Goal: Task Accomplishment & Management: Use online tool/utility

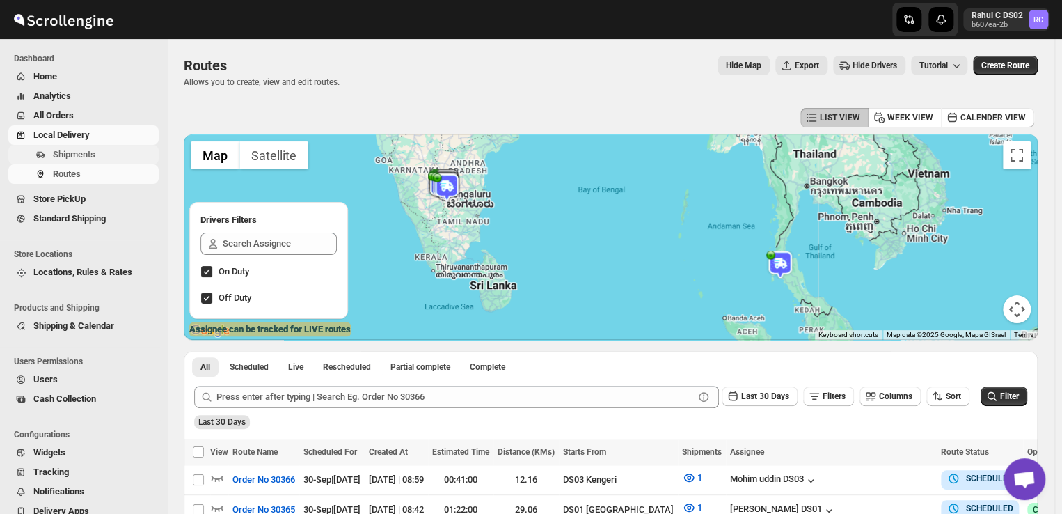
click at [93, 156] on span "Shipments" at bounding box center [74, 154] width 42 height 10
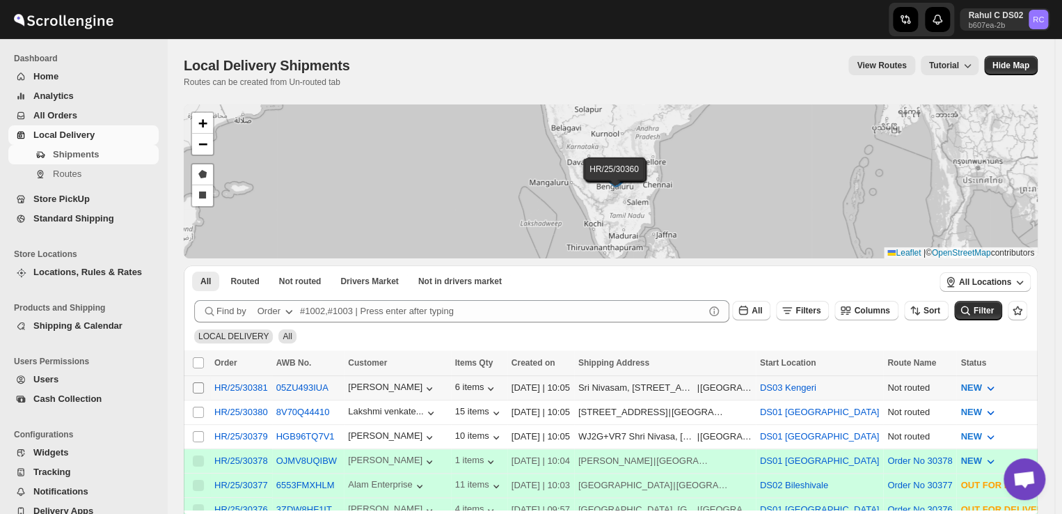
click at [195, 387] on input "Select shipment" at bounding box center [198, 387] width 11 height 11
checkbox input "true"
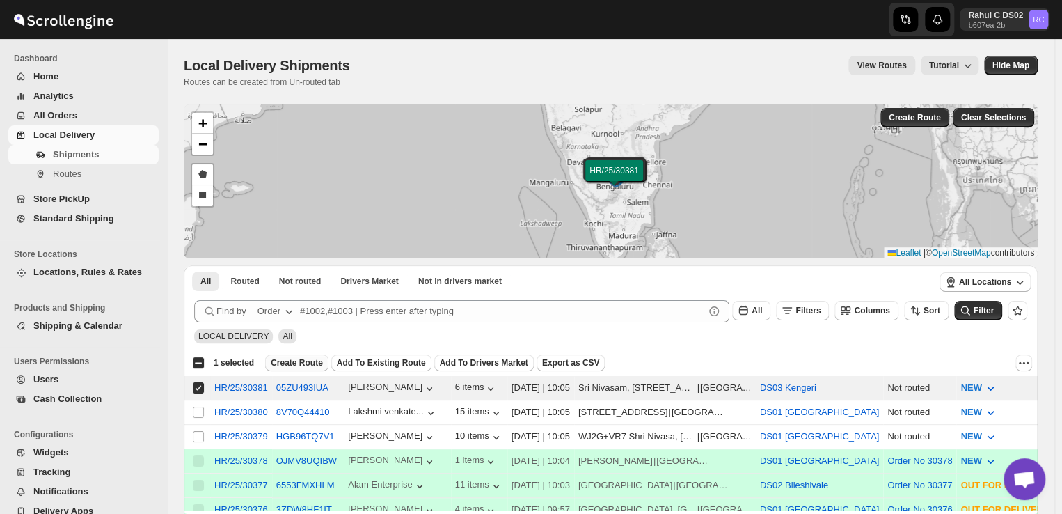
click at [303, 360] on span "Create Route" at bounding box center [297, 362] width 52 height 11
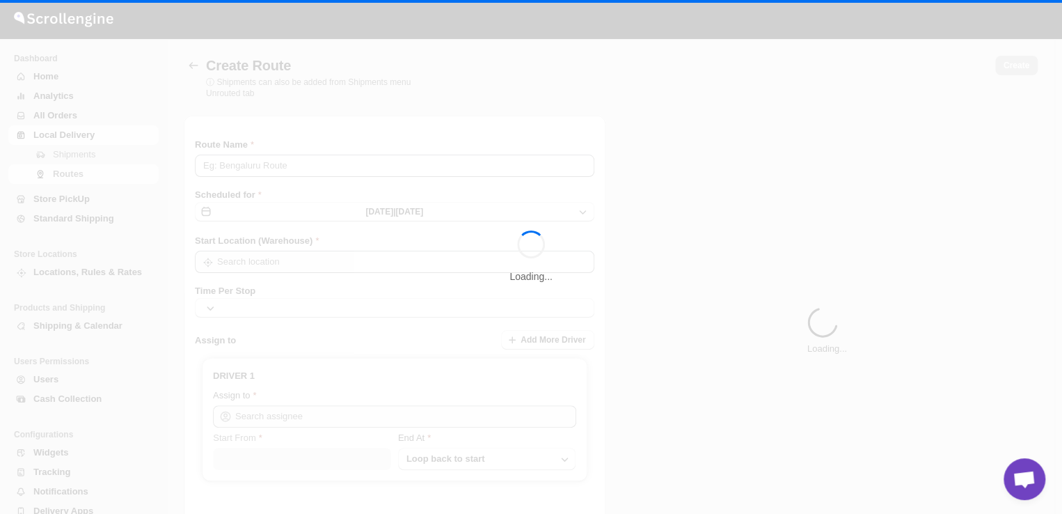
type input "Route - 30/09-1006"
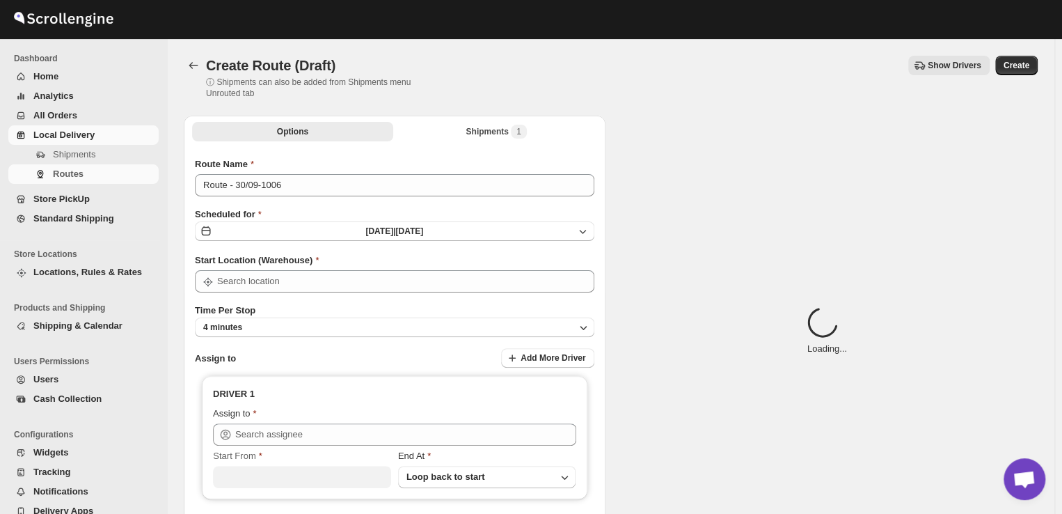
type input "DS03 Kengeri"
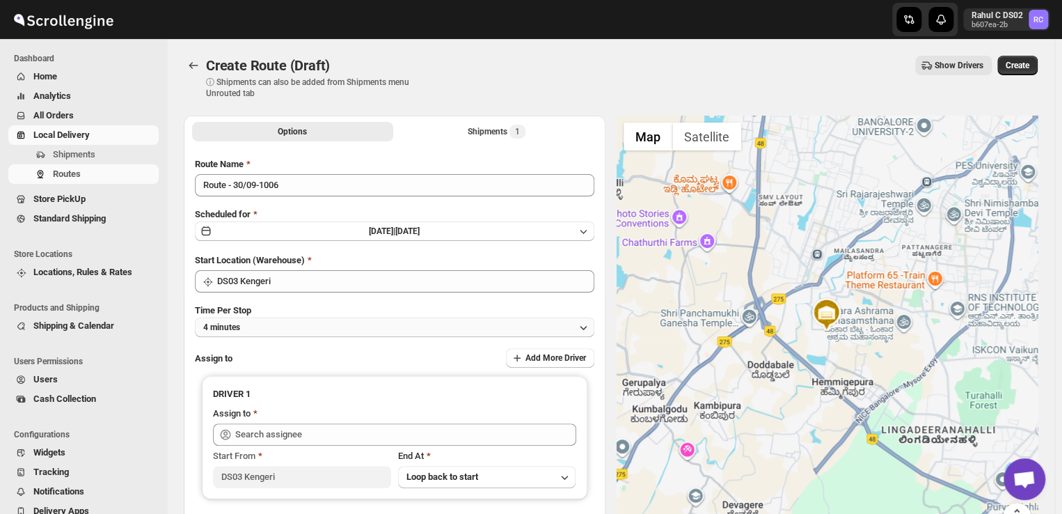
click at [262, 326] on button "4 minutes" at bounding box center [395, 326] width 400 height 19
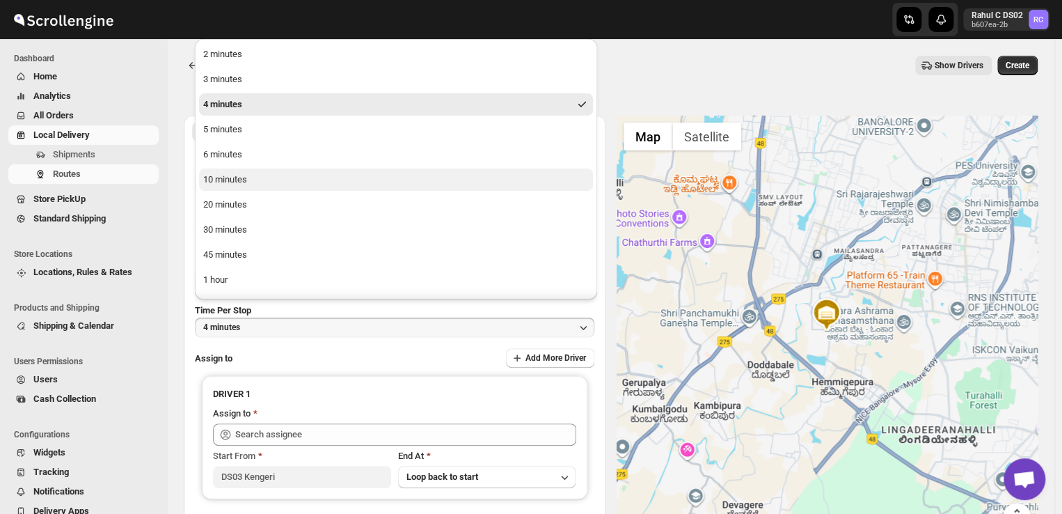
click at [250, 180] on button "10 minutes" at bounding box center [396, 179] width 394 height 22
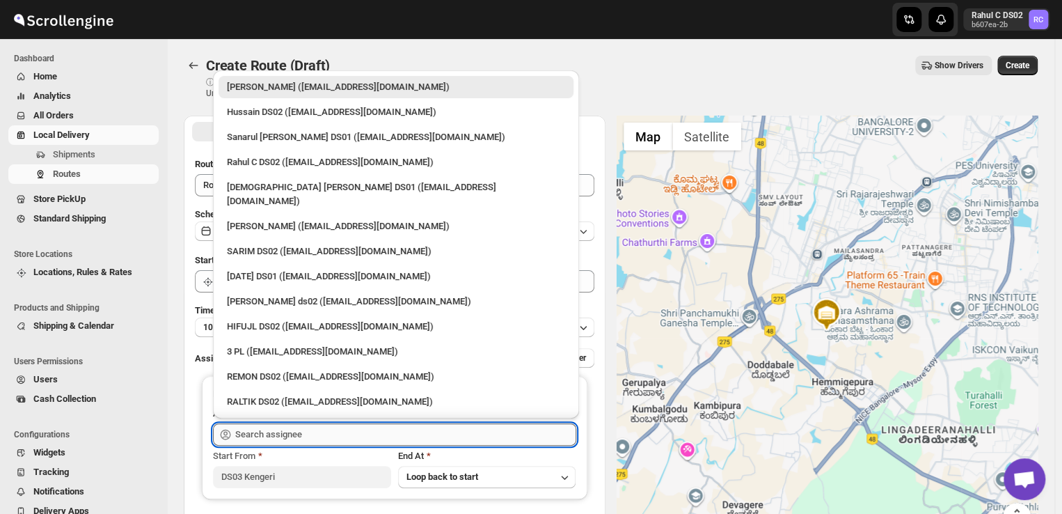
click at [329, 429] on input "text" at bounding box center [405, 434] width 341 height 22
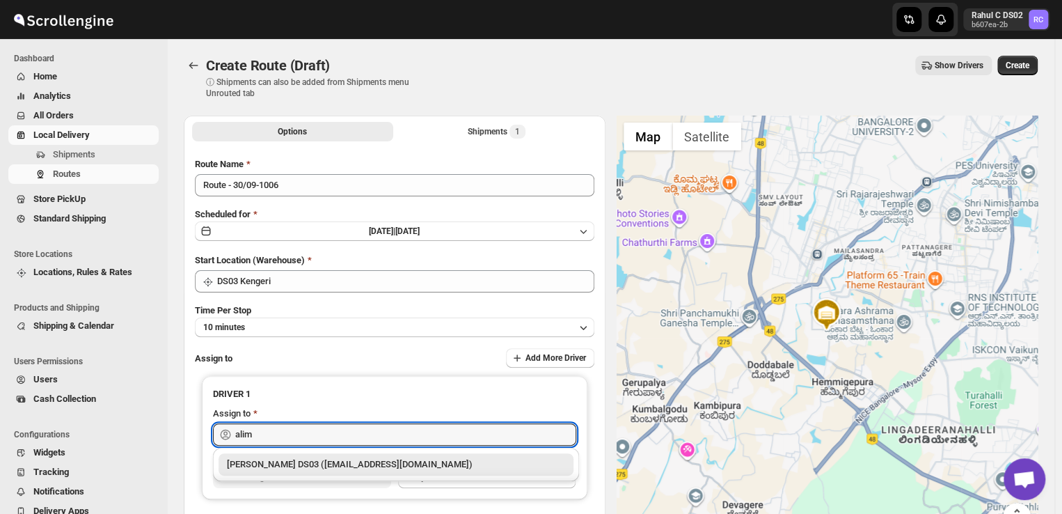
click at [301, 460] on div "[PERSON_NAME] DS03 ([EMAIL_ADDRESS][DOMAIN_NAME])" at bounding box center [396, 464] width 338 height 14
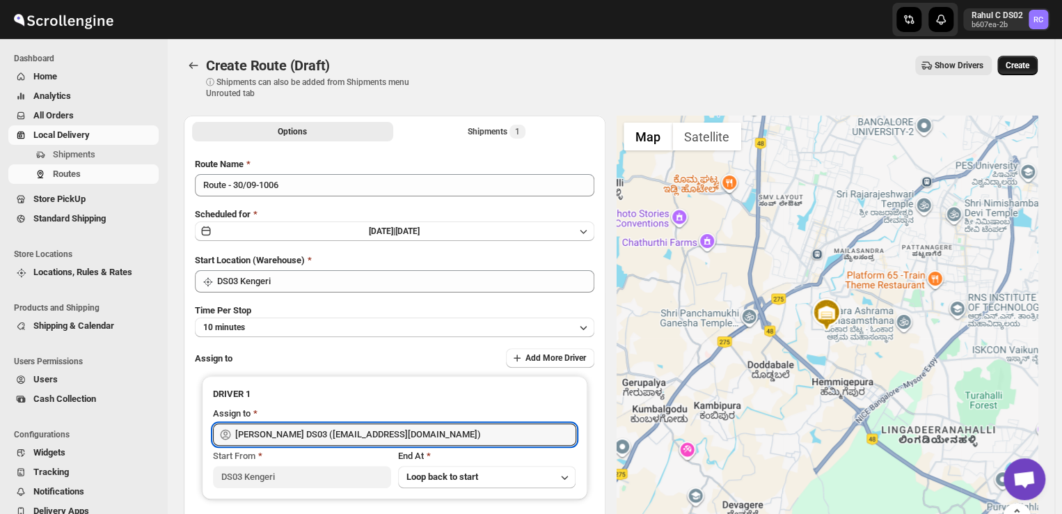
type input "[PERSON_NAME] DS03 ([EMAIL_ADDRESS][DOMAIN_NAME])"
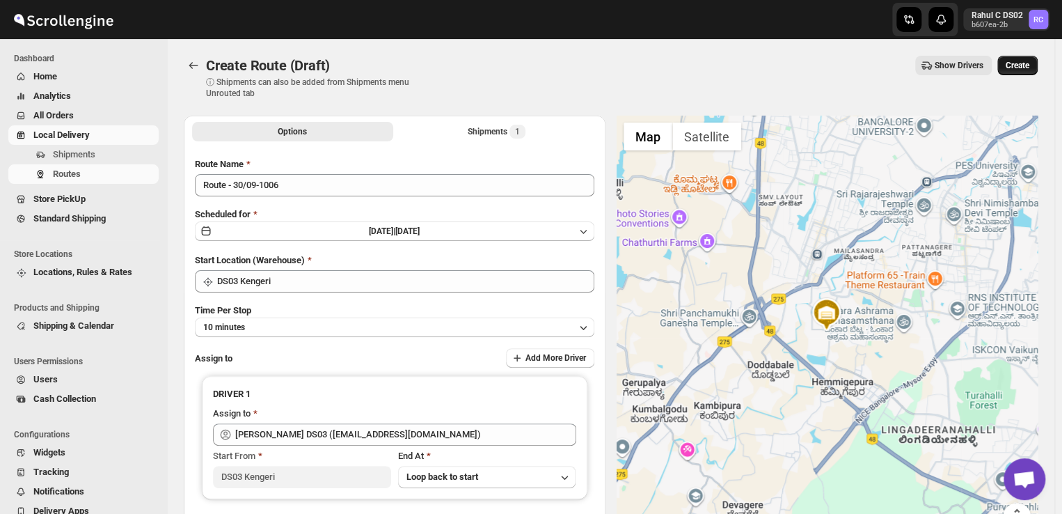
click at [1029, 68] on span "Create" at bounding box center [1018, 65] width 24 height 11
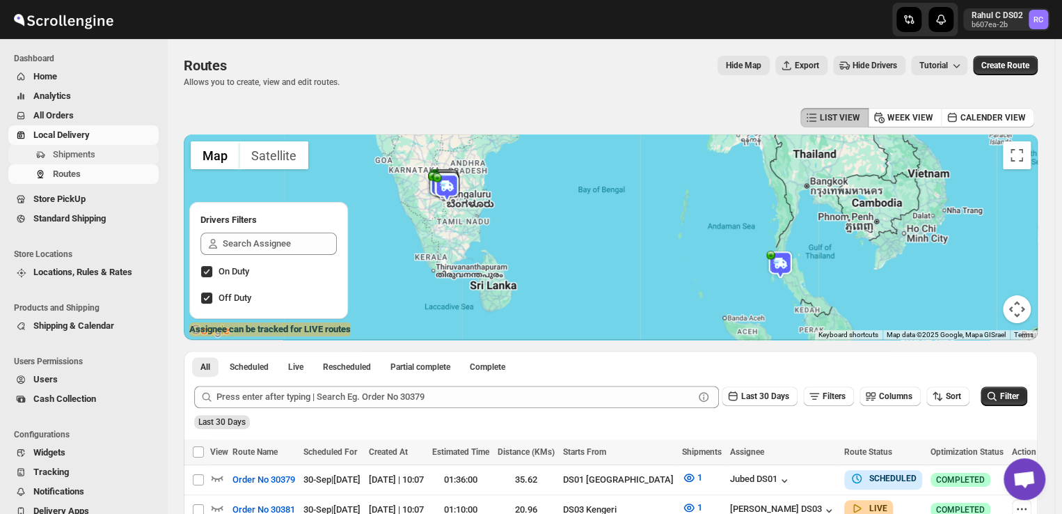
click at [59, 154] on span "Shipments" at bounding box center [74, 154] width 42 height 10
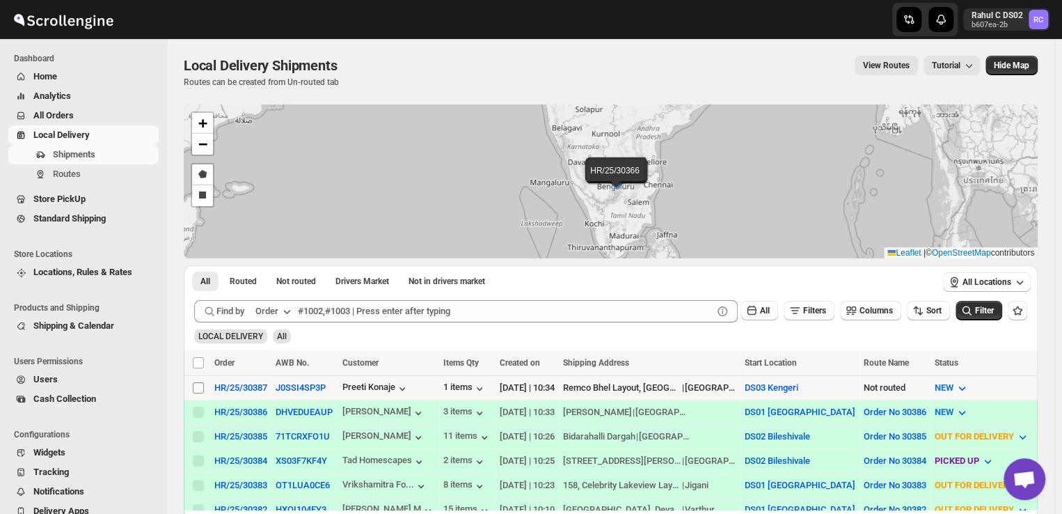
click at [199, 386] on input "Select shipment" at bounding box center [198, 387] width 11 height 11
checkbox input "true"
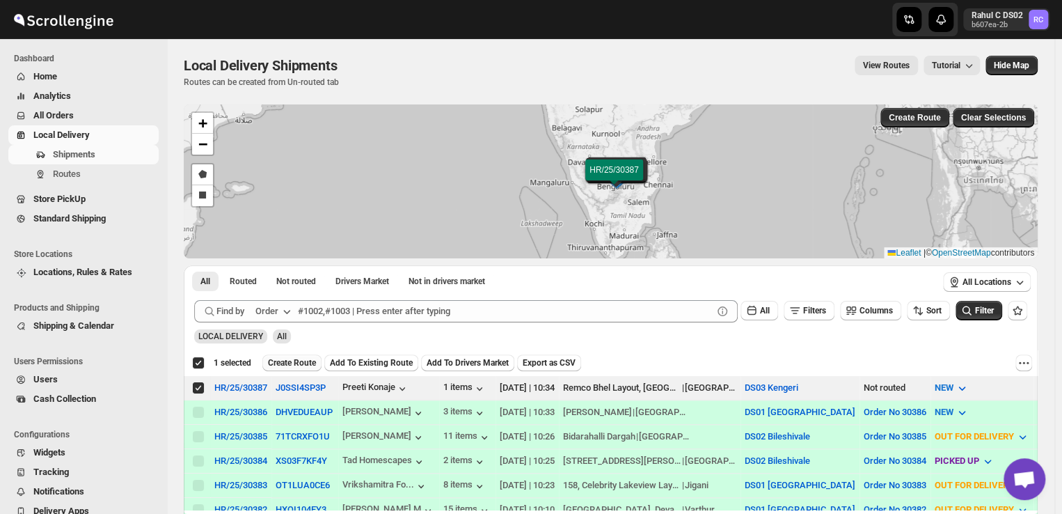
click at [297, 363] on span "Create Route" at bounding box center [292, 362] width 48 height 11
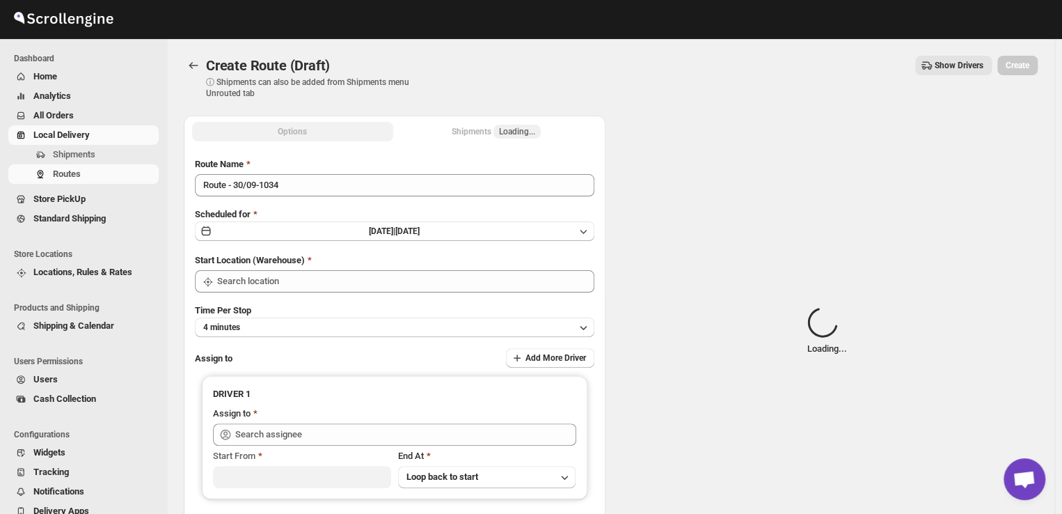
type input "DS03 Kengeri"
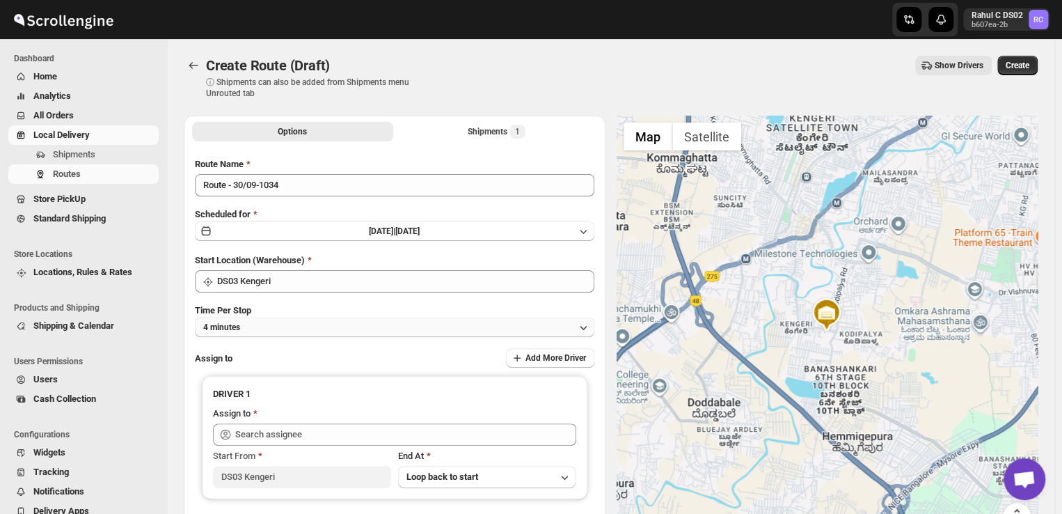
click at [268, 329] on button "4 minutes" at bounding box center [395, 326] width 400 height 19
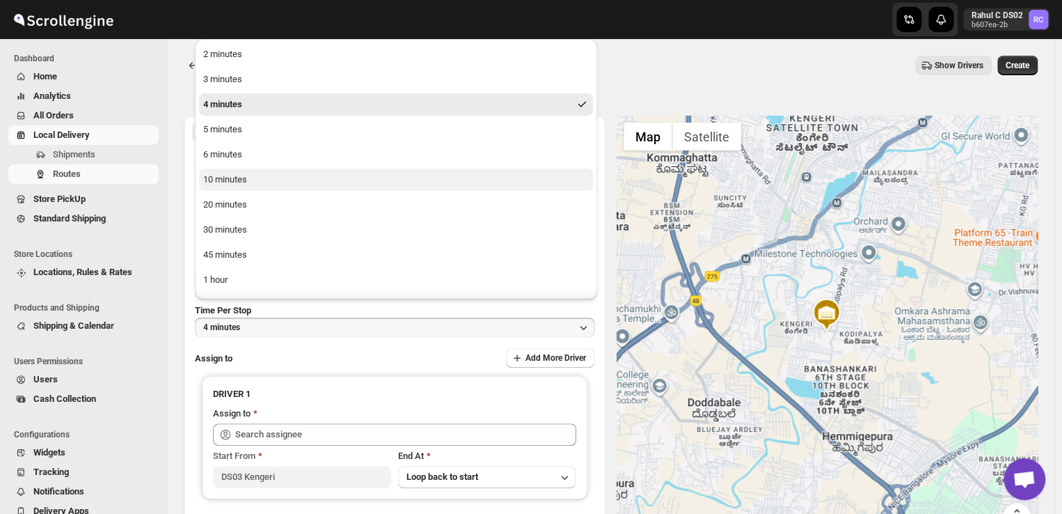
click at [242, 175] on div "10 minutes" at bounding box center [225, 180] width 44 height 14
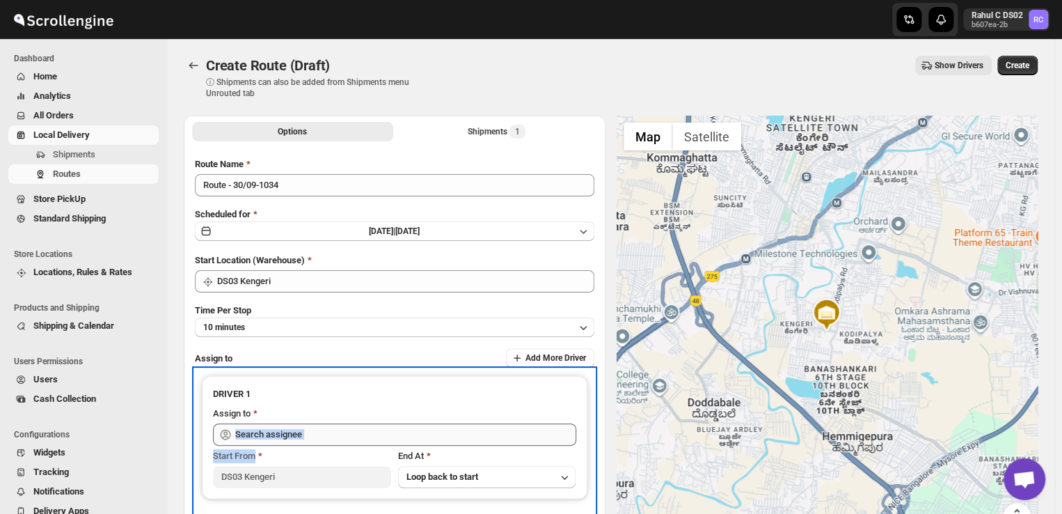
drag, startPoint x: 320, startPoint y: 455, endPoint x: 340, endPoint y: 439, distance: 24.8
click at [340, 439] on div "DRIVER 1 Assign to Start From DS03 Kengeri End At Loop back to start" at bounding box center [395, 437] width 386 height 123
click at [340, 439] on input "text" at bounding box center [405, 434] width 341 height 22
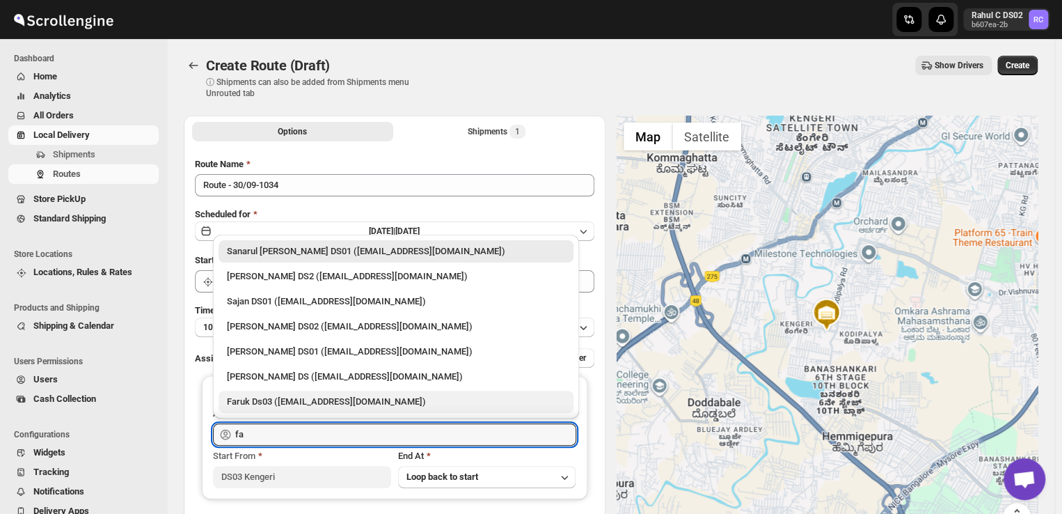
click at [267, 400] on div "Faruk Ds03 ([EMAIL_ADDRESS][DOMAIN_NAME])" at bounding box center [396, 402] width 338 height 14
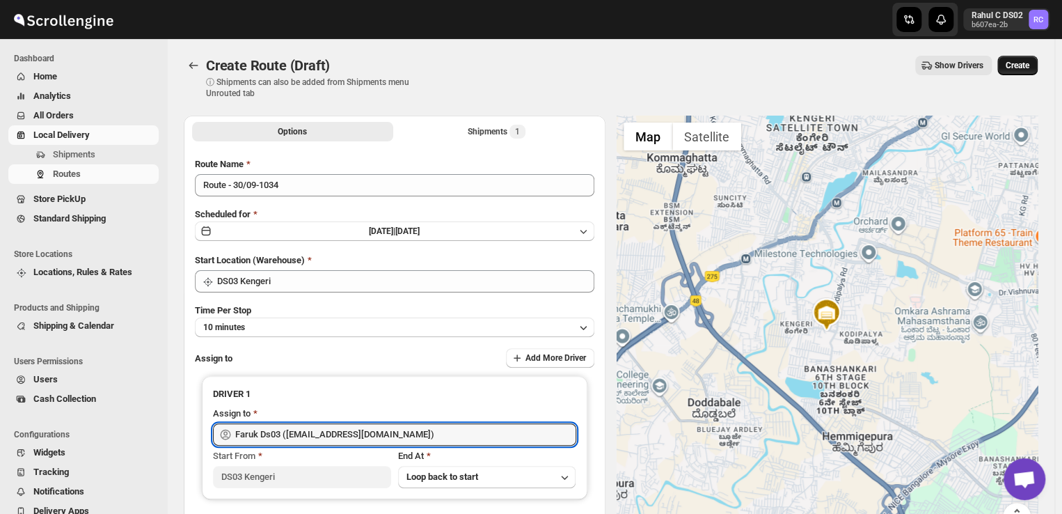
type input "Faruk Ds03 ([EMAIL_ADDRESS][DOMAIN_NAME])"
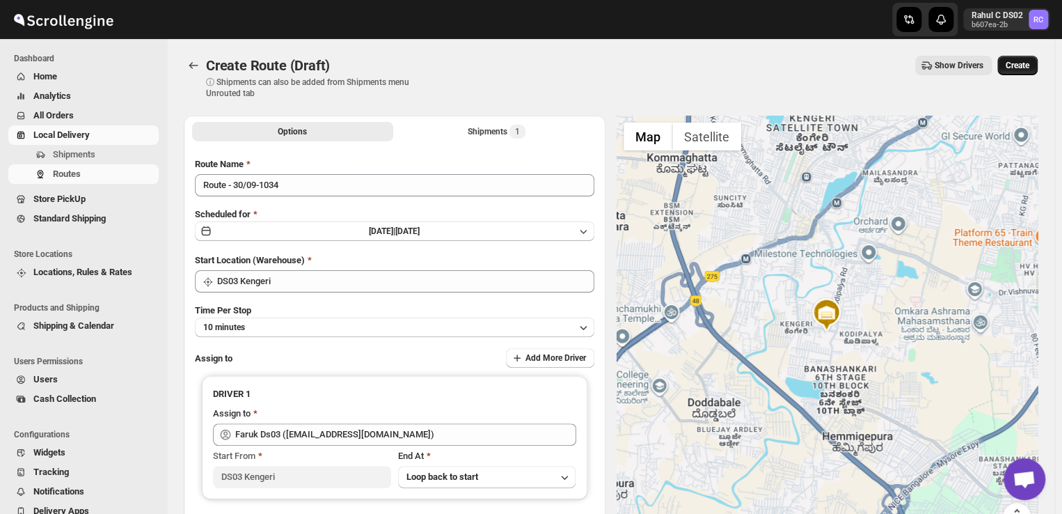
click at [1022, 63] on span "Create" at bounding box center [1018, 65] width 24 height 11
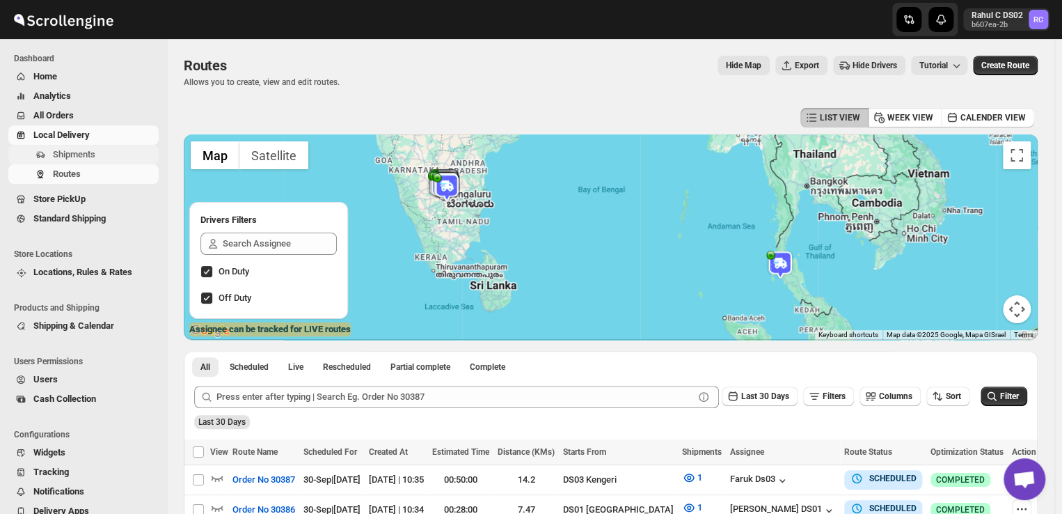
click at [114, 154] on span "Shipments" at bounding box center [104, 155] width 103 height 14
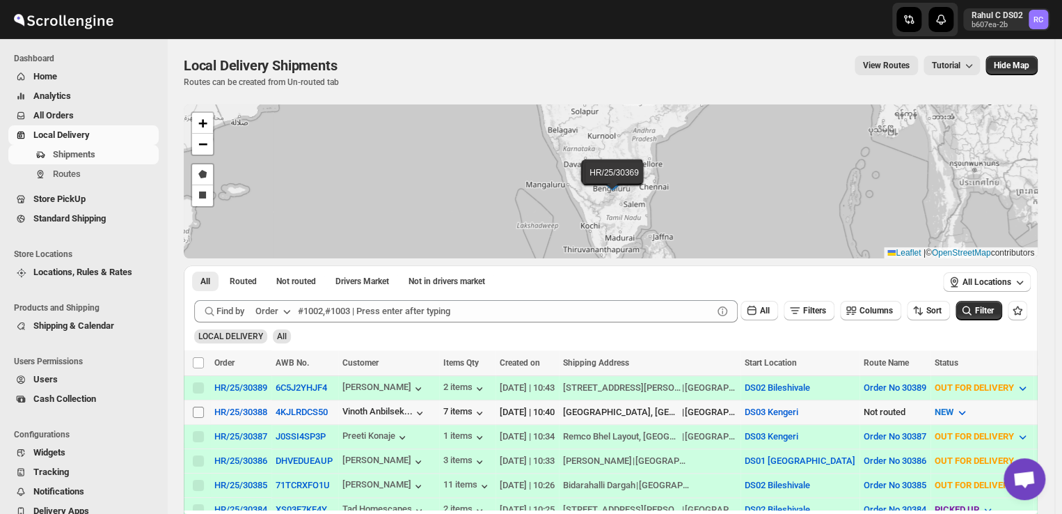
click at [198, 407] on input "Select shipment" at bounding box center [198, 411] width 11 height 11
checkbox input "true"
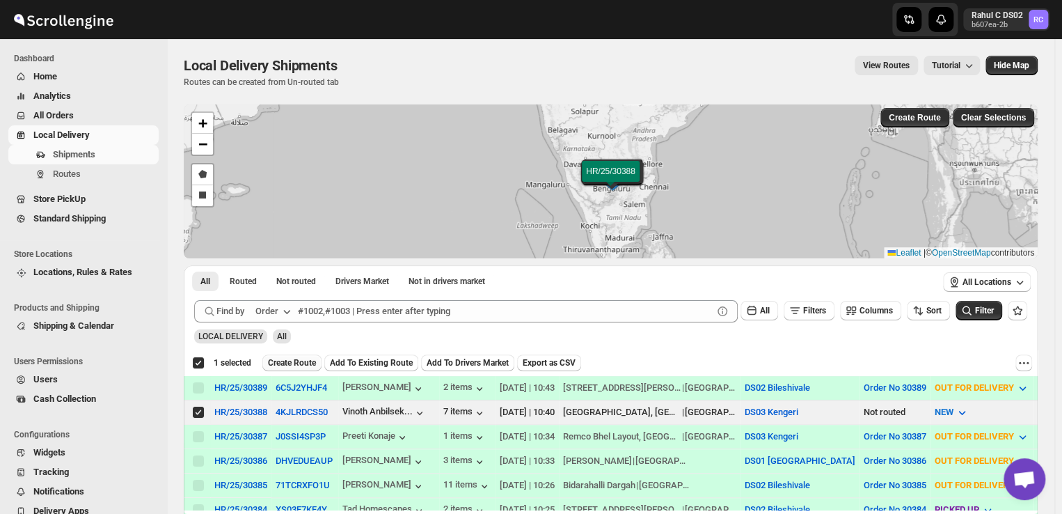
click at [301, 359] on span "Create Route" at bounding box center [292, 362] width 48 height 11
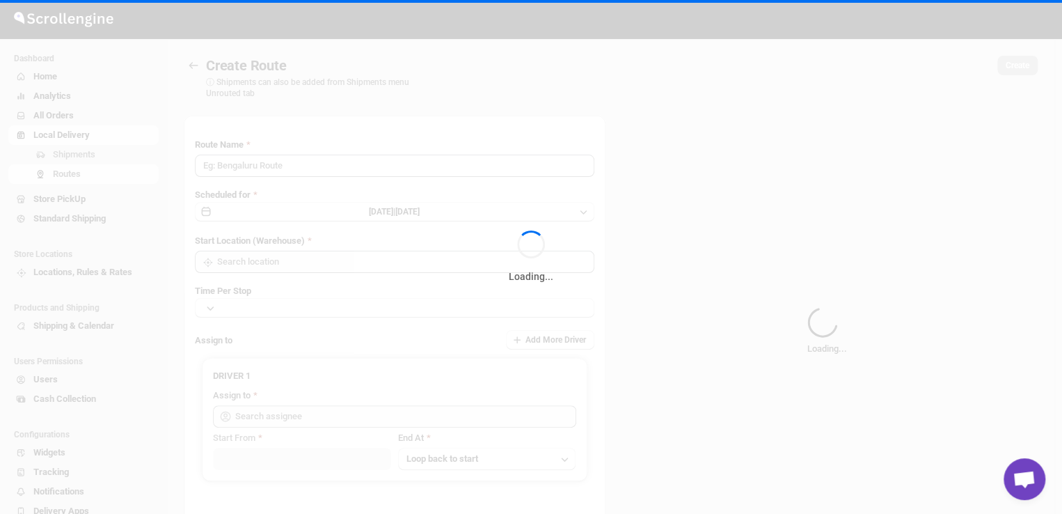
type input "Route - 30/09-1046"
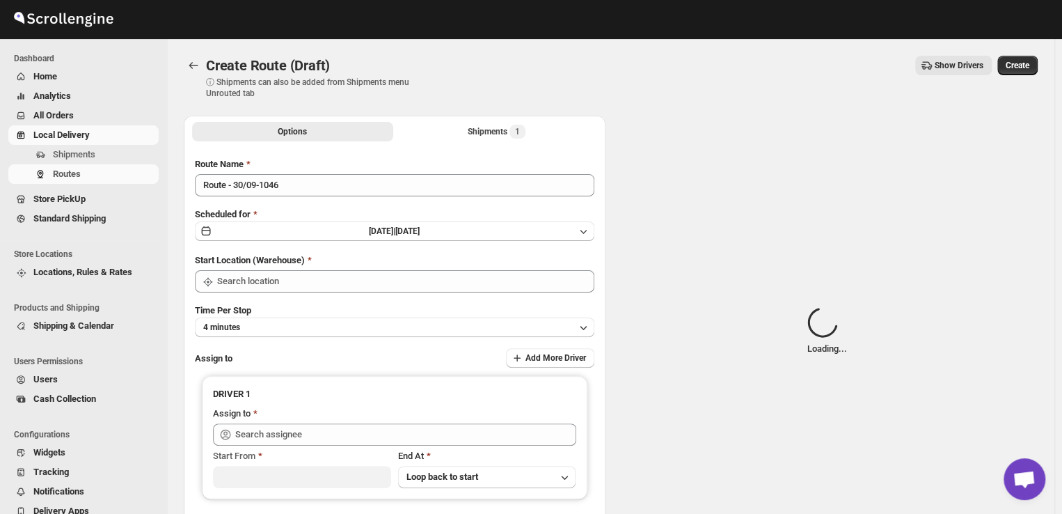
type input "DS03 Kengeri"
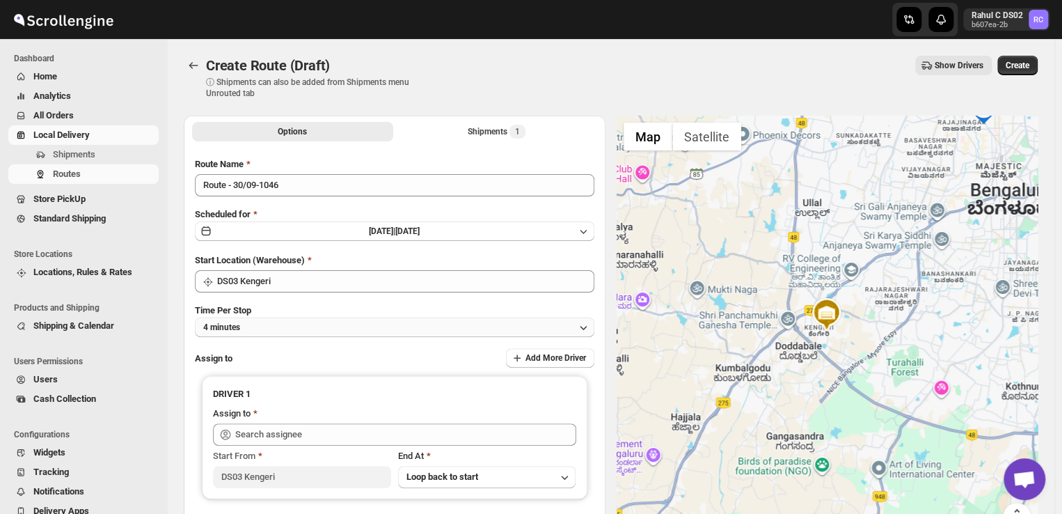
click at [264, 324] on button "4 minutes" at bounding box center [395, 326] width 400 height 19
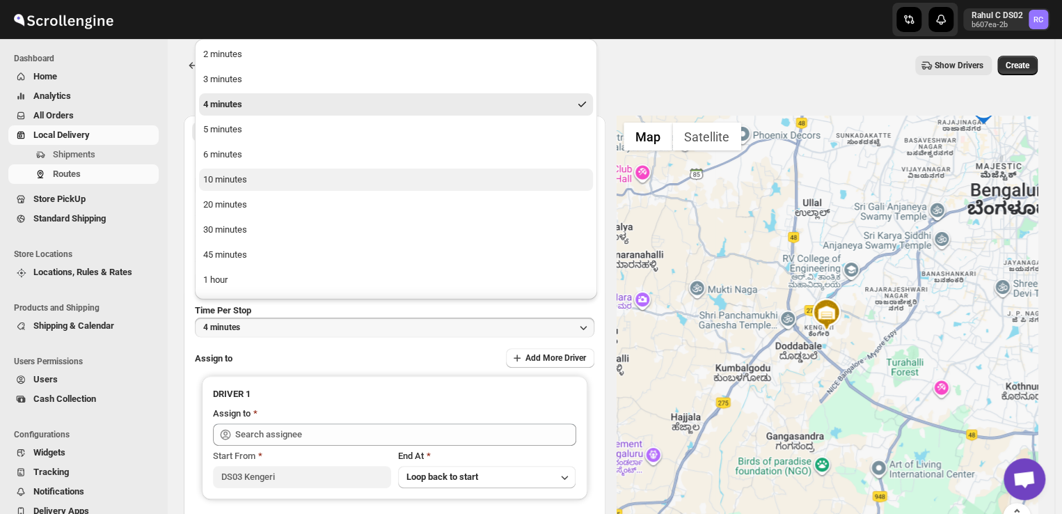
click at [273, 173] on button "10 minutes" at bounding box center [396, 179] width 394 height 22
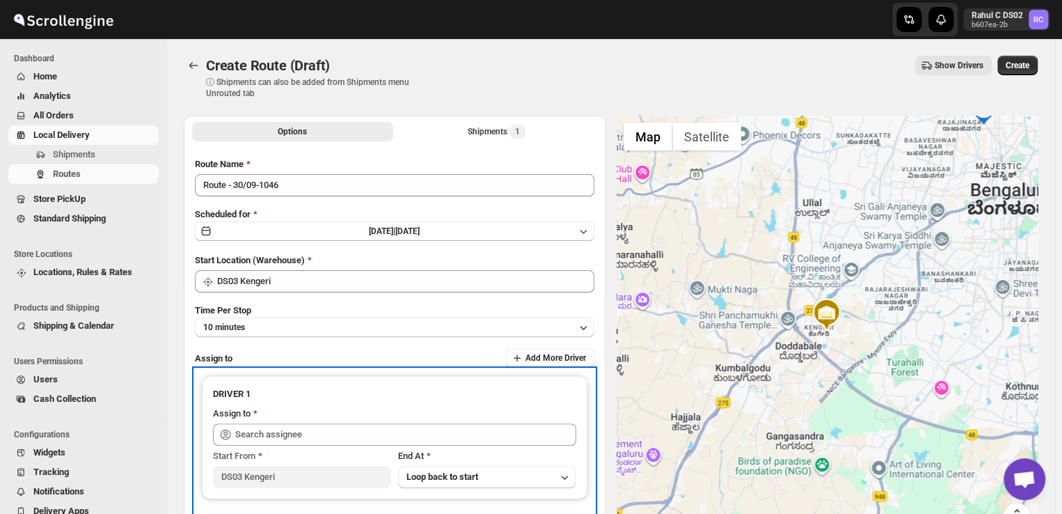
click at [310, 445] on div "Start From DS03 Kengeri End At Loop back to start" at bounding box center [394, 466] width 363 height 42
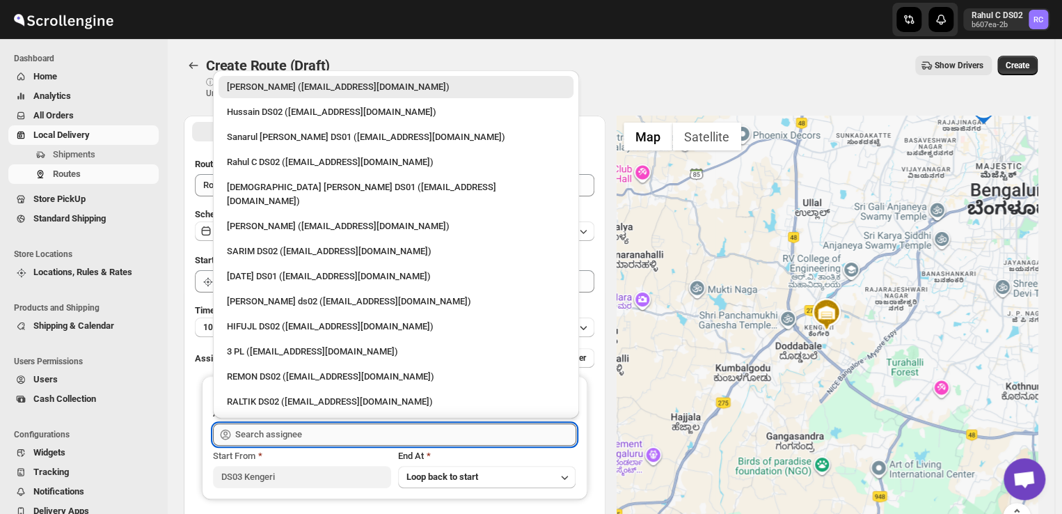
click at [315, 436] on input "text" at bounding box center [405, 434] width 341 height 22
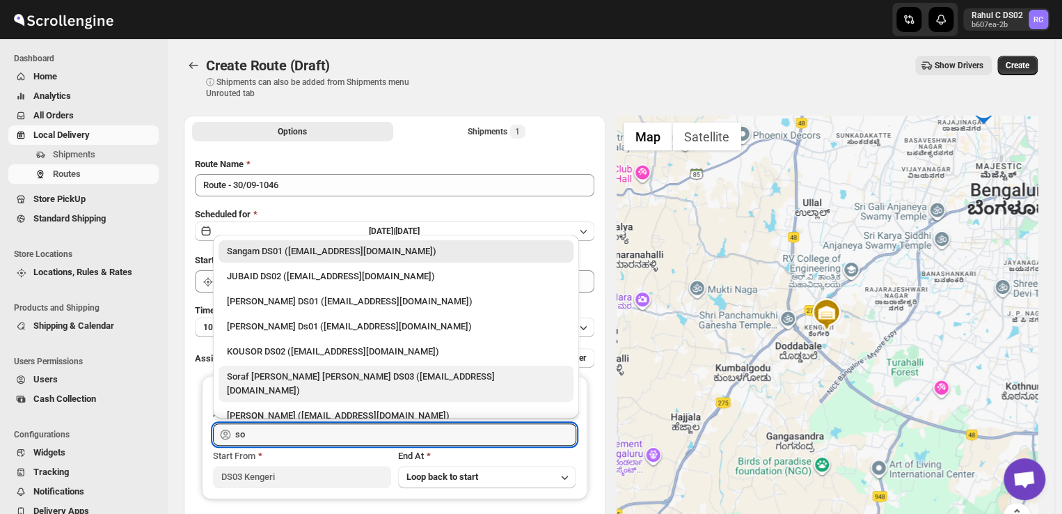
click at [274, 377] on div "Soraf [PERSON_NAME] [PERSON_NAME] DS03 ([EMAIL_ADDRESS][DOMAIN_NAME])" at bounding box center [396, 384] width 338 height 28
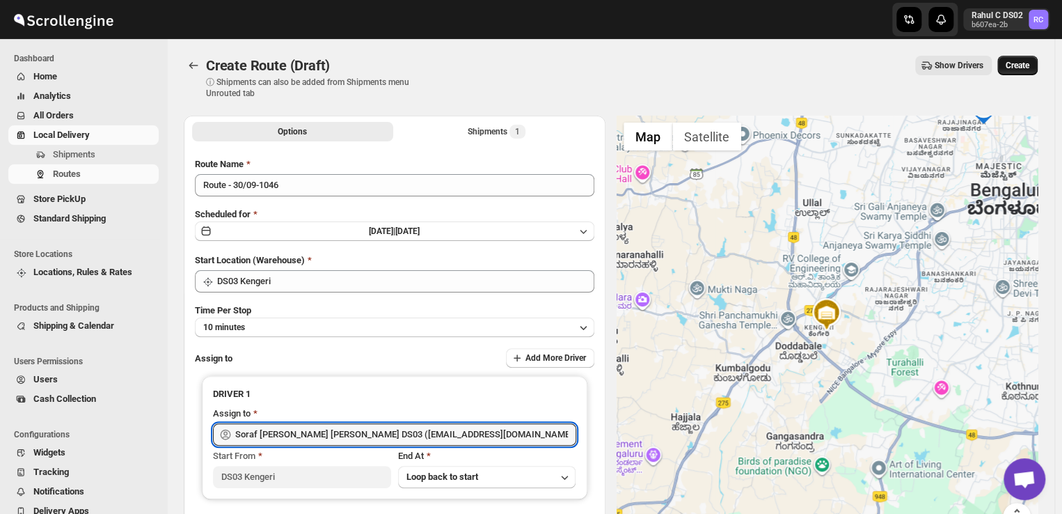
type input "Soraf [PERSON_NAME] [PERSON_NAME] DS03 ([EMAIL_ADDRESS][DOMAIN_NAME])"
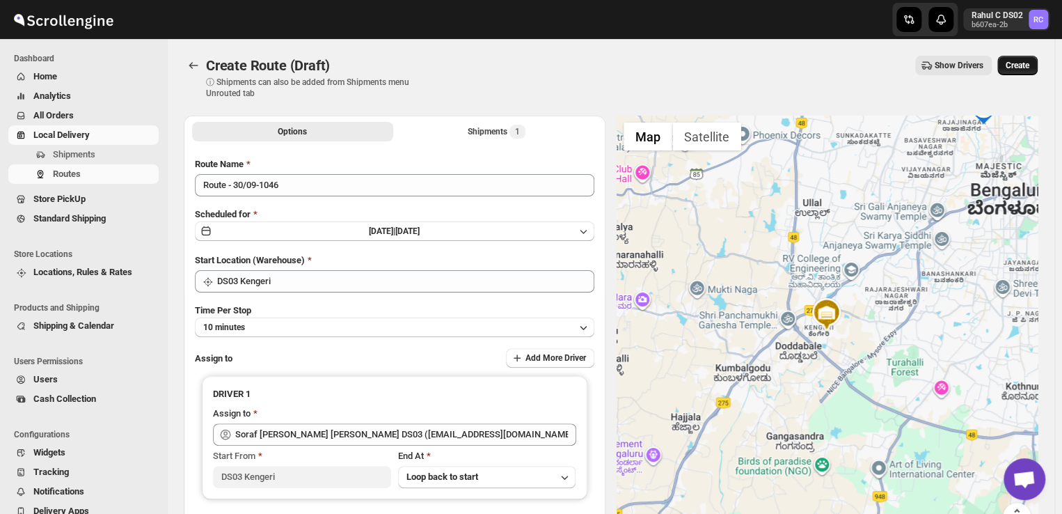
click at [1031, 59] on button "Create" at bounding box center [1017, 65] width 40 height 19
